Goal: Task Accomplishment & Management: Manage account settings

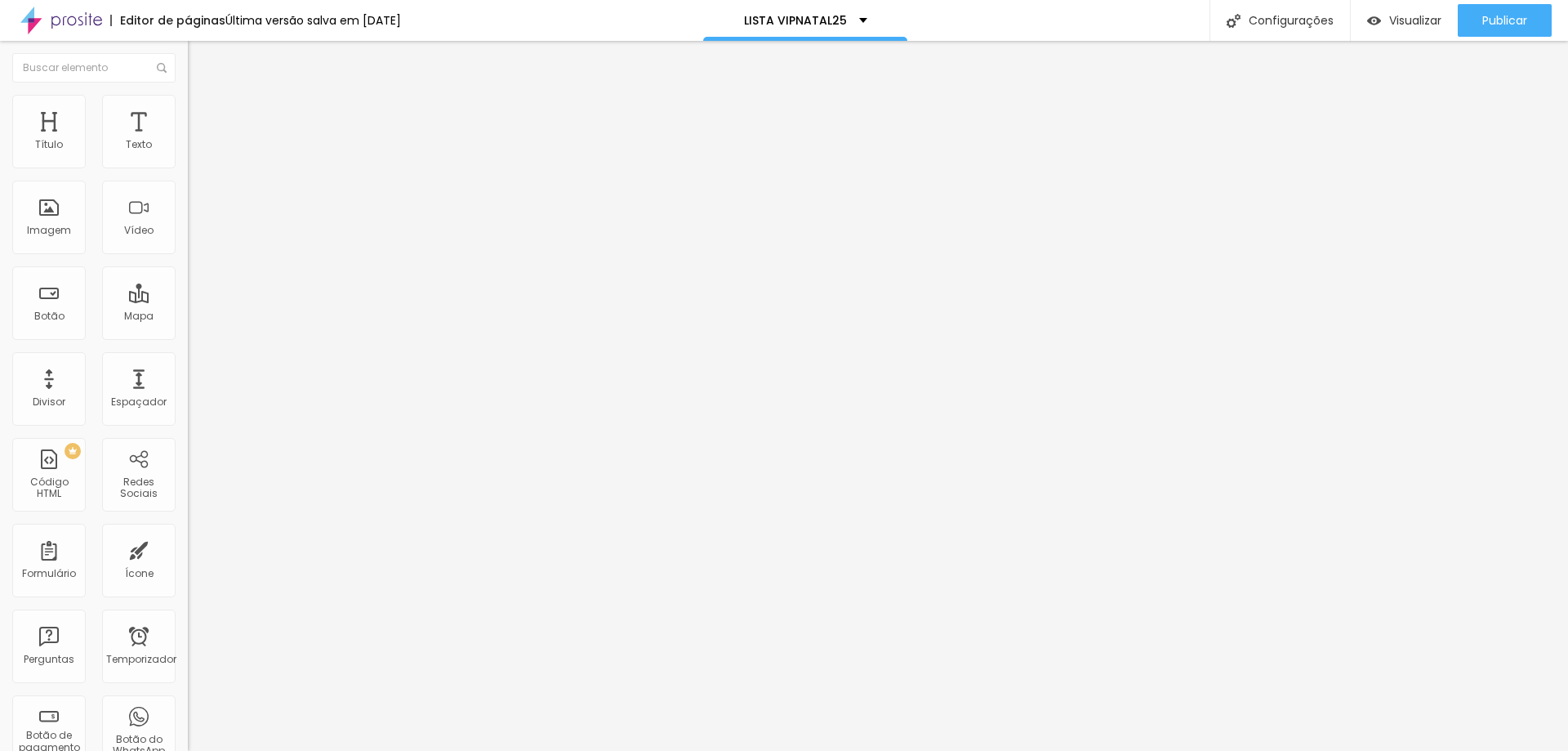
click at [203, 112] on font "Estilo" at bounding box center [216, 105] width 25 height 14
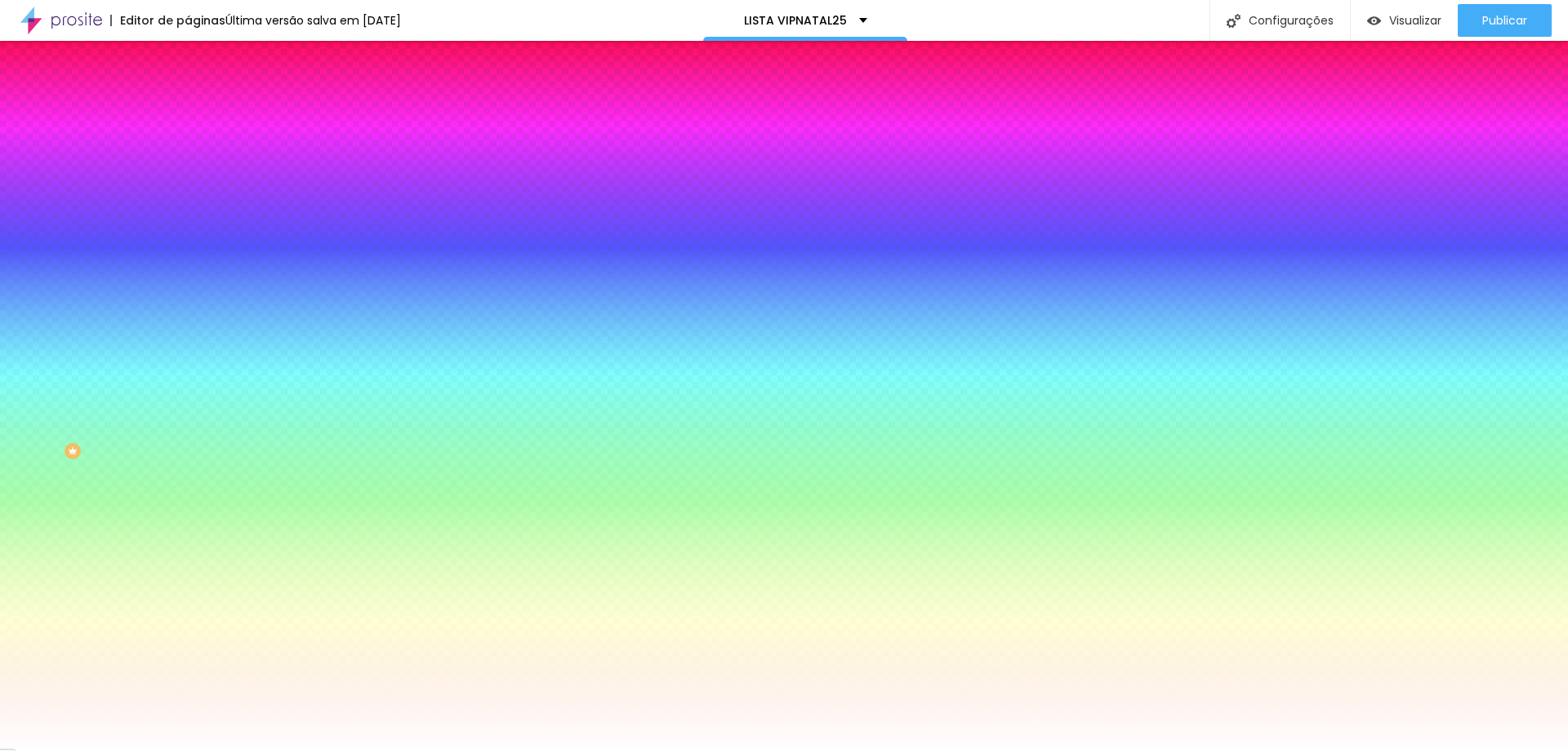
click at [188, 111] on li "Avançado" at bounding box center [281, 120] width 188 height 16
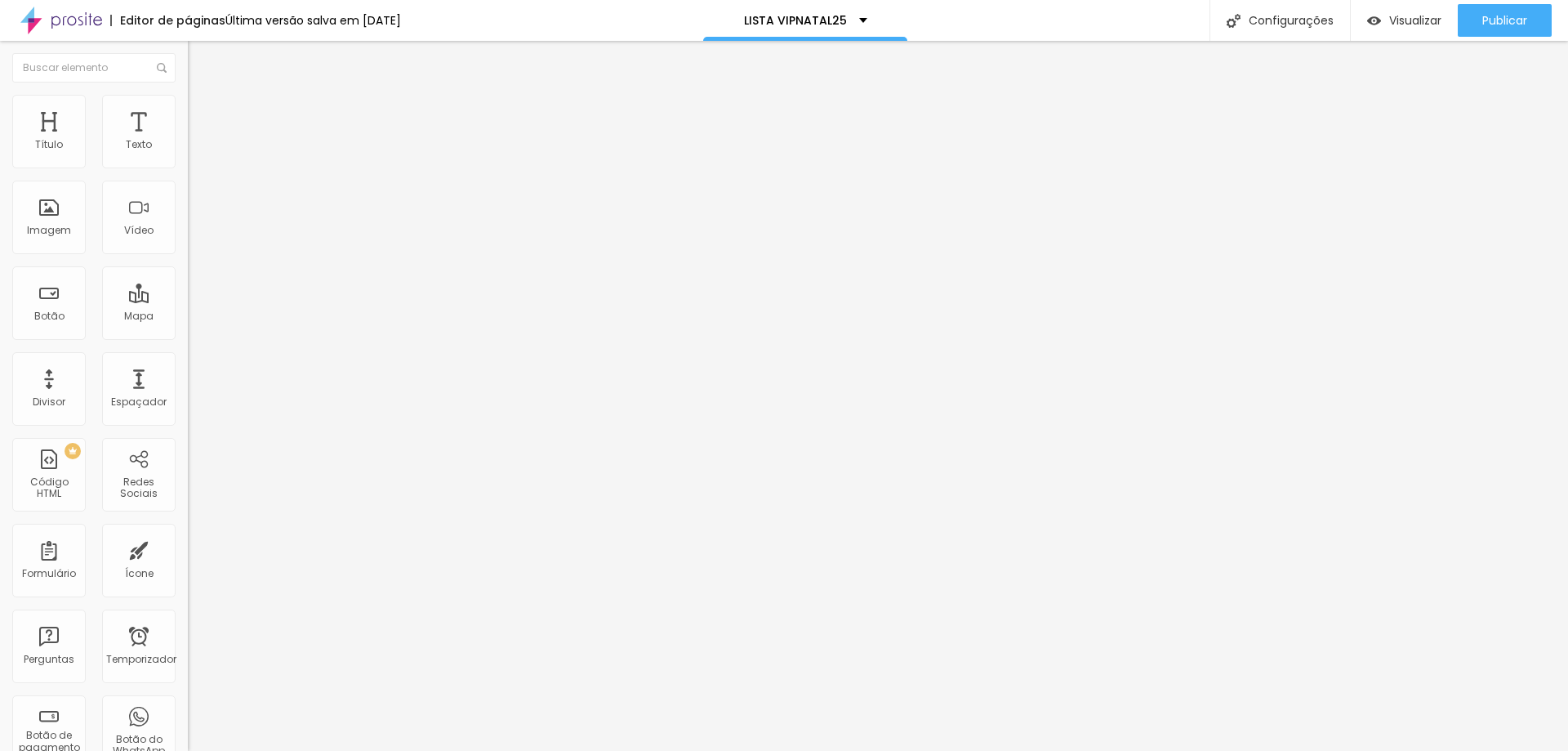
click at [188, 93] on img at bounding box center [195, 86] width 14 height 14
click at [188, 165] on div "VIPNATAL25" at bounding box center [281, 150] width 188 height 28
click at [188, 165] on img at bounding box center [192, 169] width 10 height 10
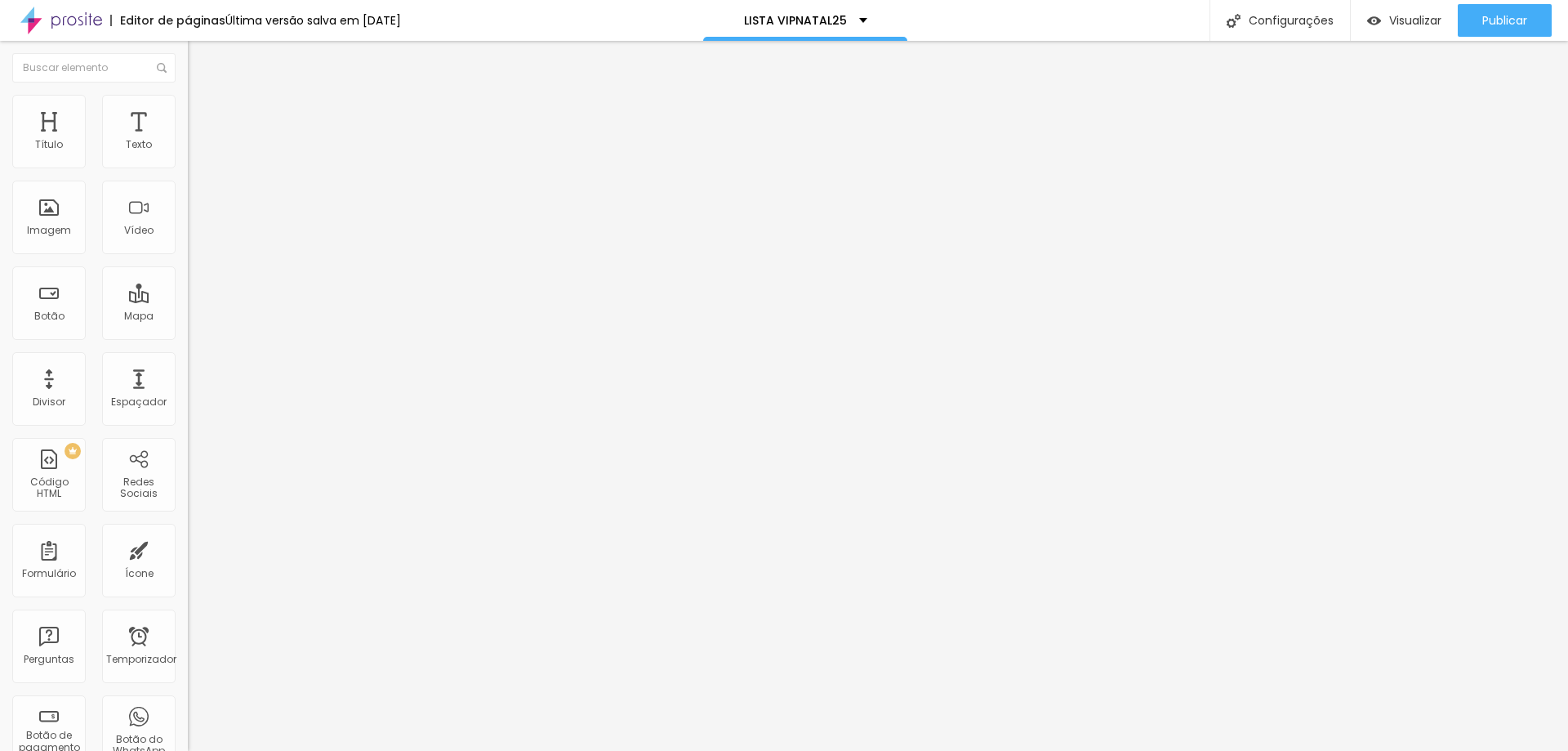
drag, startPoint x: 733, startPoint y: 368, endPoint x: 500, endPoint y: 374, distance: 233.1
type textarea "Obrigado!"
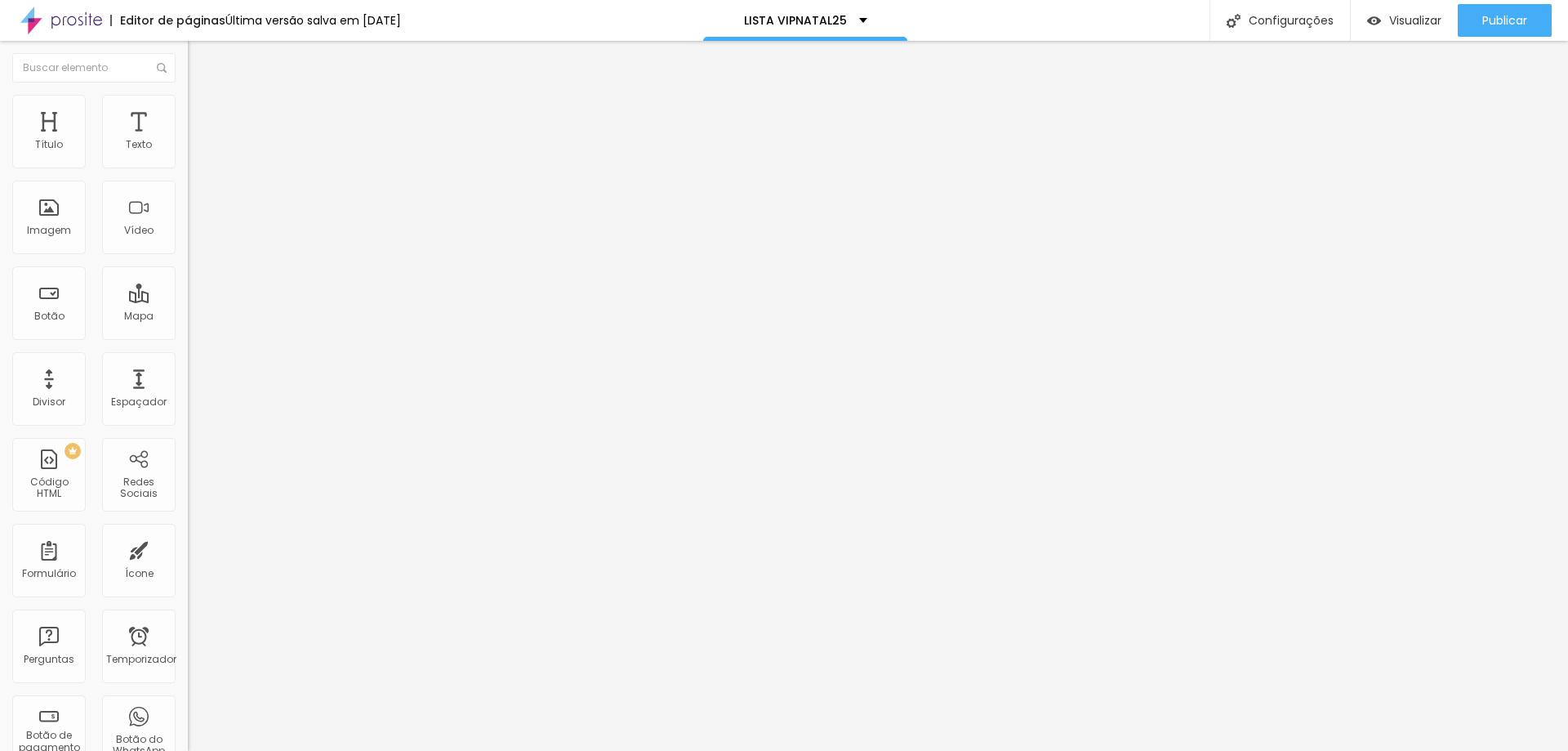
radio input "true"
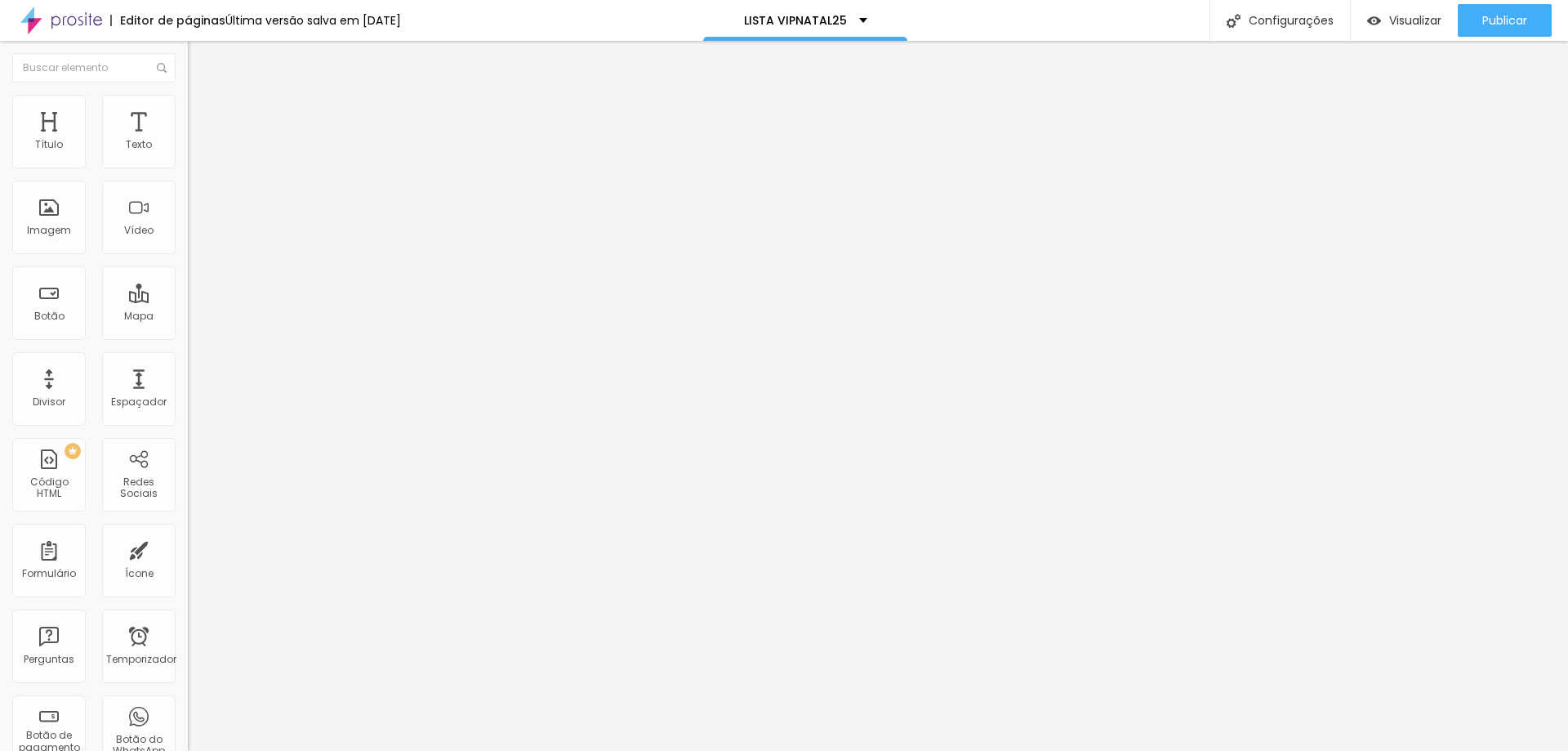
scroll to position [0, 0]
